Goal: Information Seeking & Learning: Learn about a topic

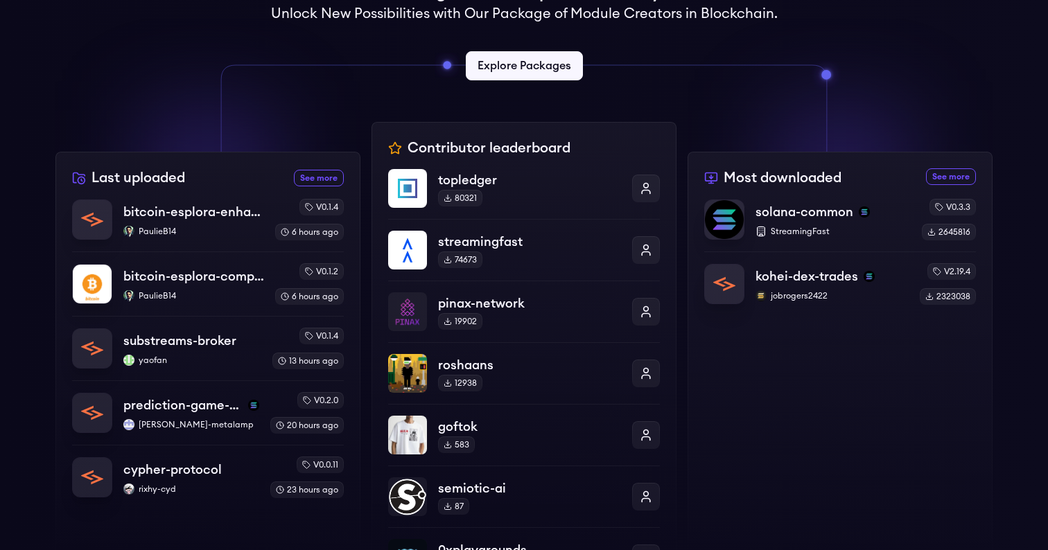
scroll to position [386, 0]
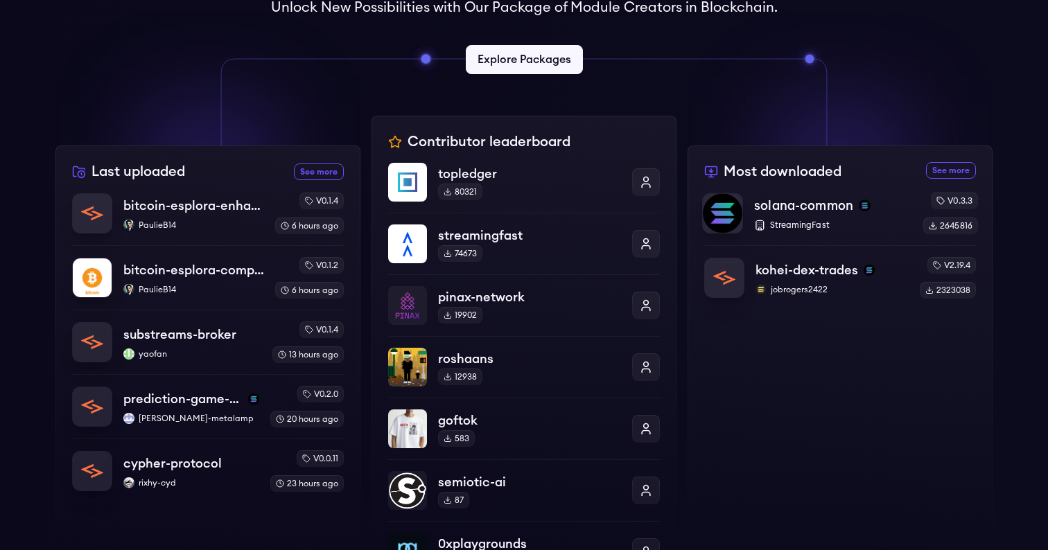
click at [764, 209] on p "solana-common" at bounding box center [803, 205] width 99 height 19
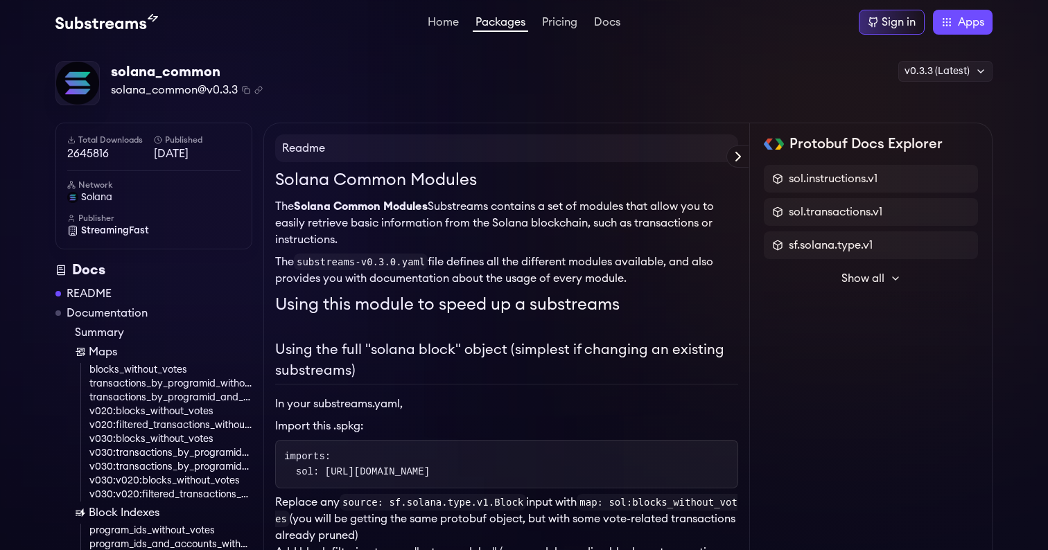
click at [315, 205] on strong "Solana Common Modules" at bounding box center [361, 206] width 134 height 11
copy strong "Solana"
